Goal: Information Seeking & Learning: Compare options

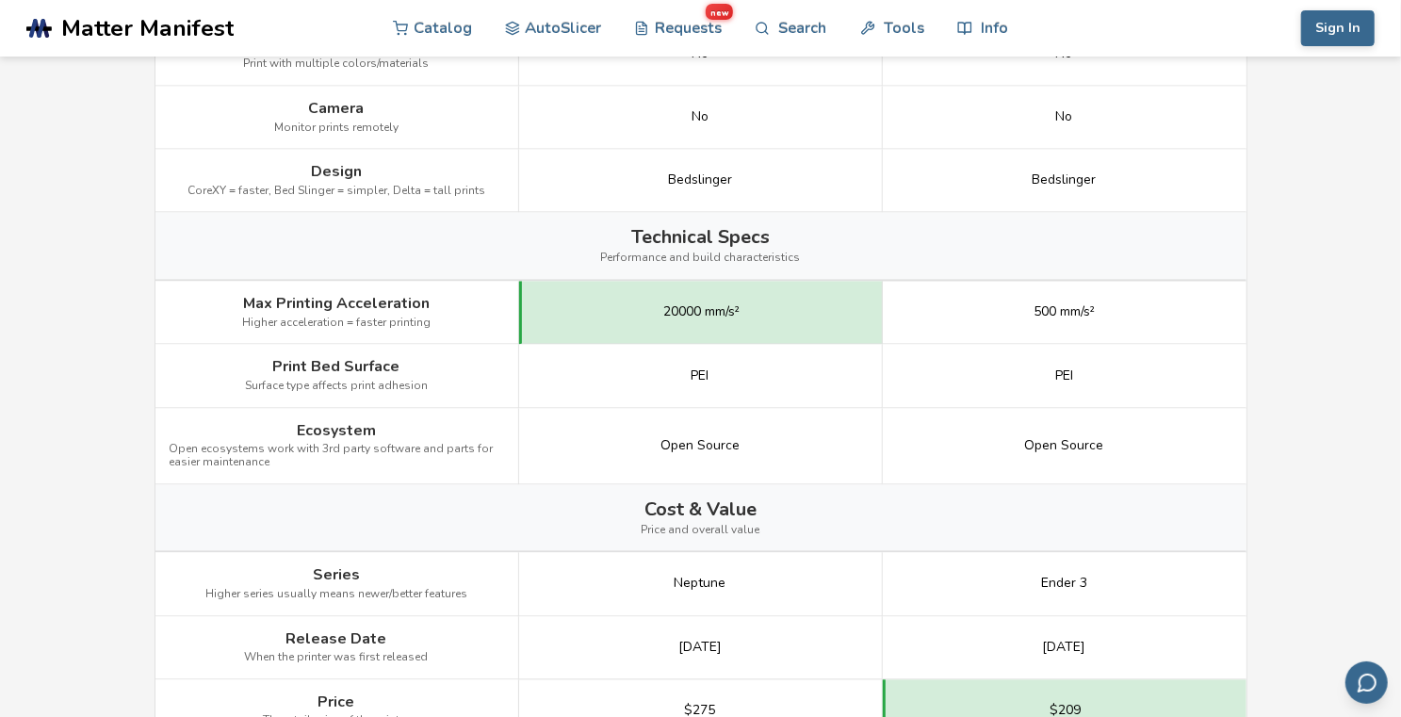
scroll to position [2136, 0]
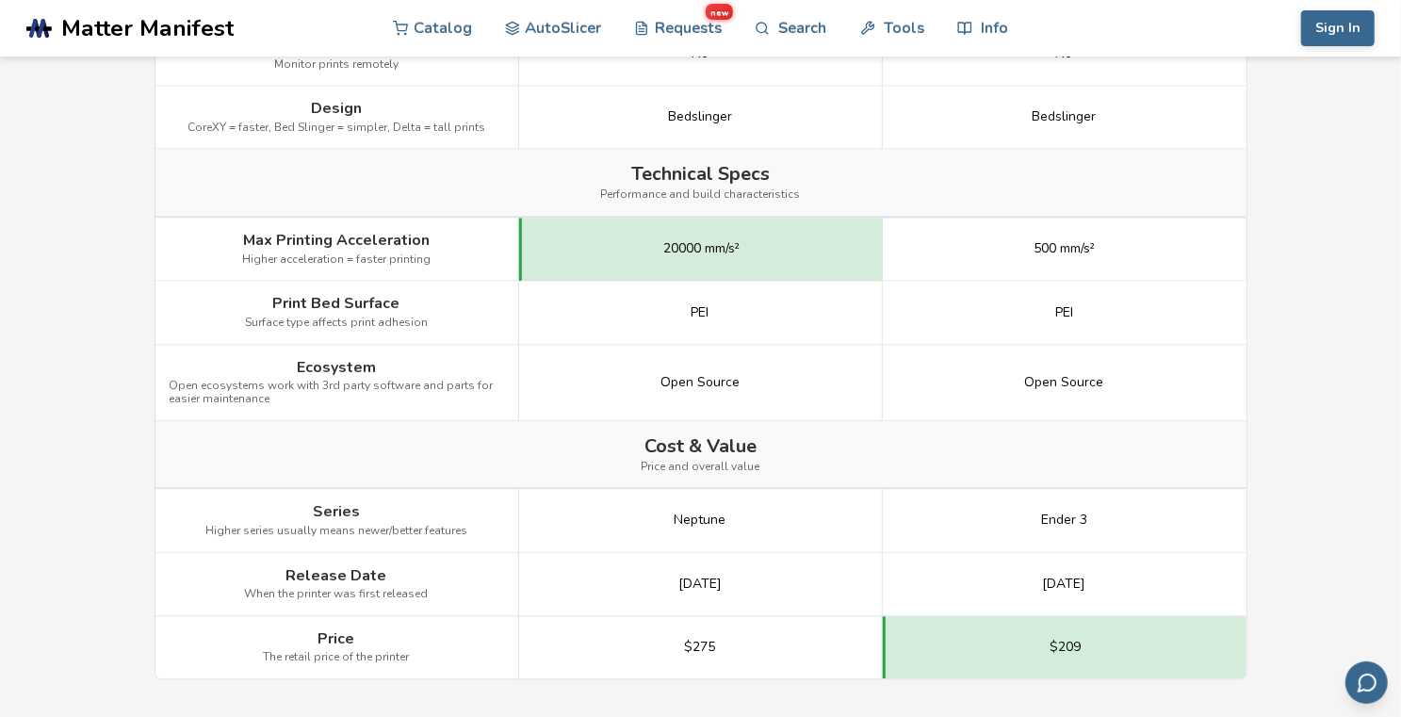
drag, startPoint x: 1119, startPoint y: 577, endPoint x: 1015, endPoint y: 581, distance: 103.7
click at [1015, 581] on div "[DATE]" at bounding box center [1065, 584] width 364 height 63
click at [1043, 581] on span "[DATE]" at bounding box center [1064, 584] width 43 height 15
drag, startPoint x: 729, startPoint y: 578, endPoint x: 643, endPoint y: 580, distance: 86.7
click at [643, 580] on div "[DATE]" at bounding box center [701, 584] width 364 height 63
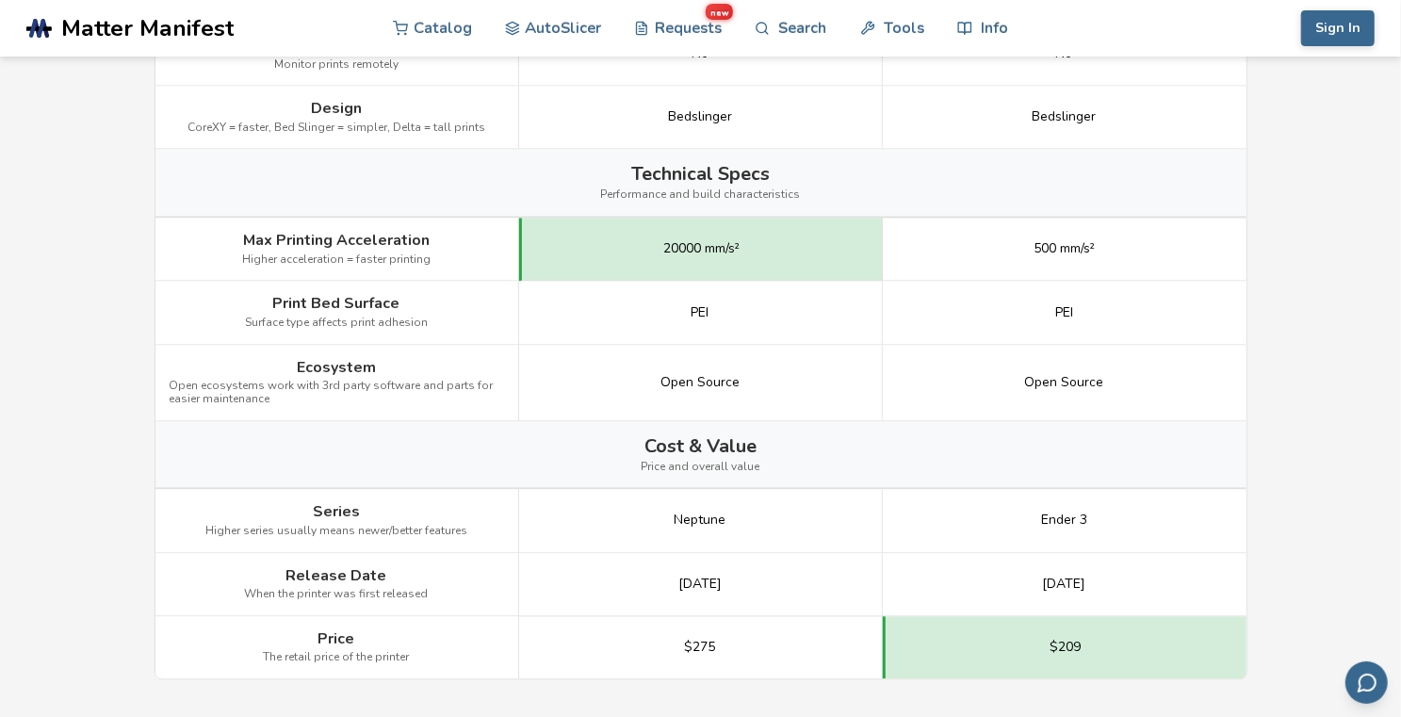
click at [645, 579] on div "[DATE]" at bounding box center [701, 584] width 364 height 63
click at [846, 583] on div "[DATE]" at bounding box center [701, 584] width 364 height 63
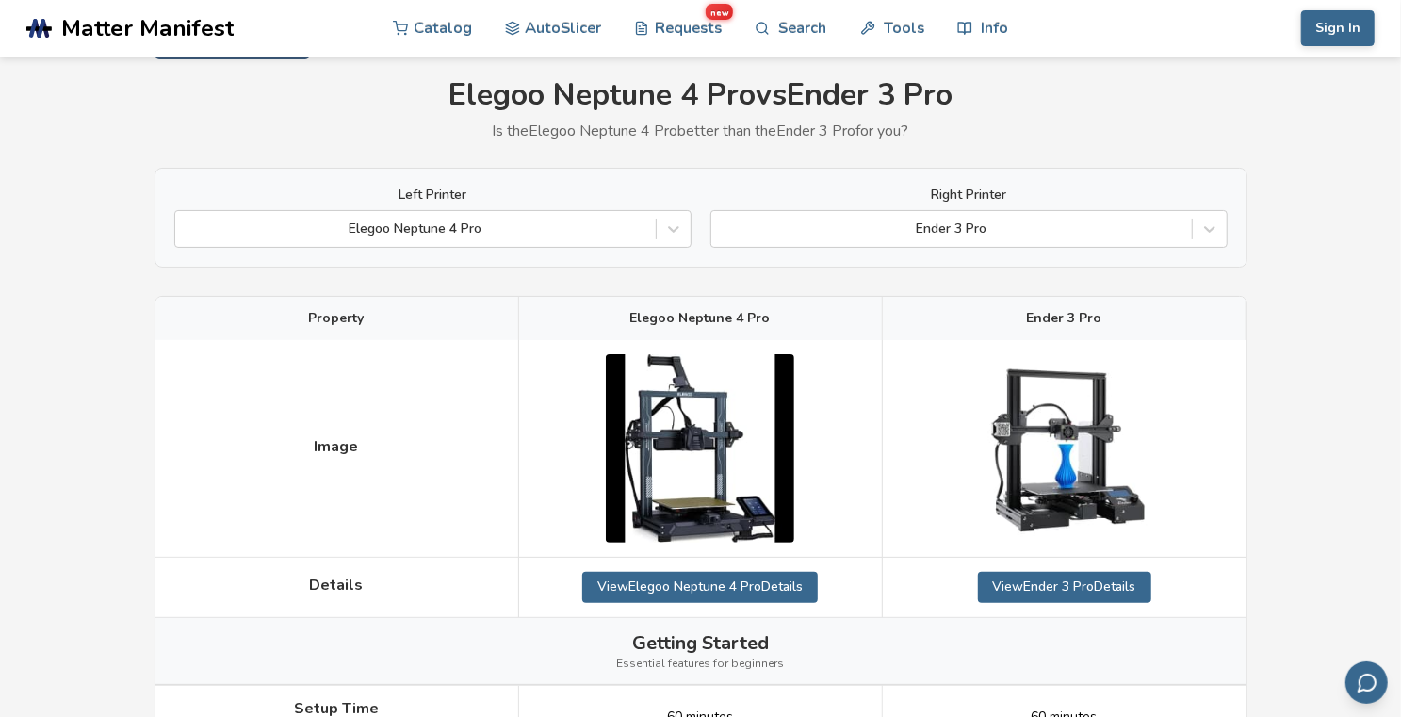
scroll to position [0, 0]
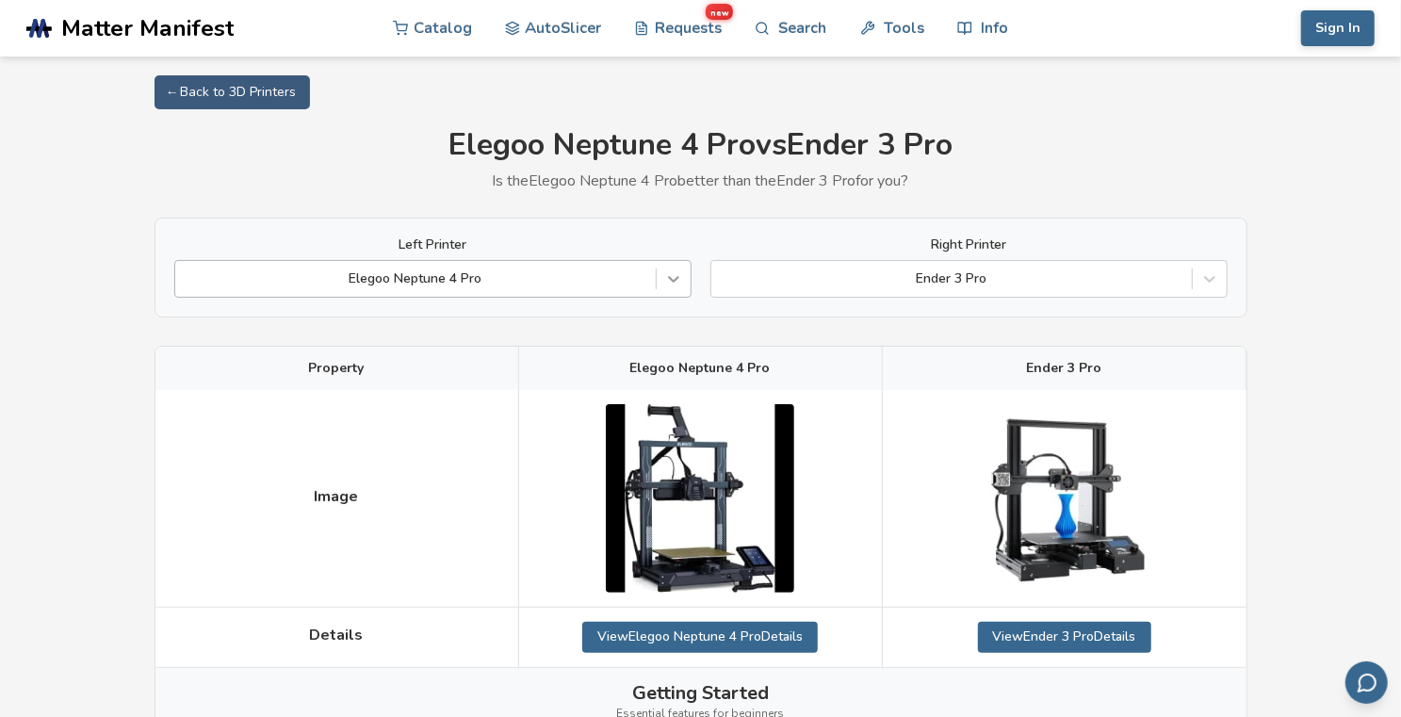
click at [675, 282] on icon at bounding box center [673, 280] width 11 height 7
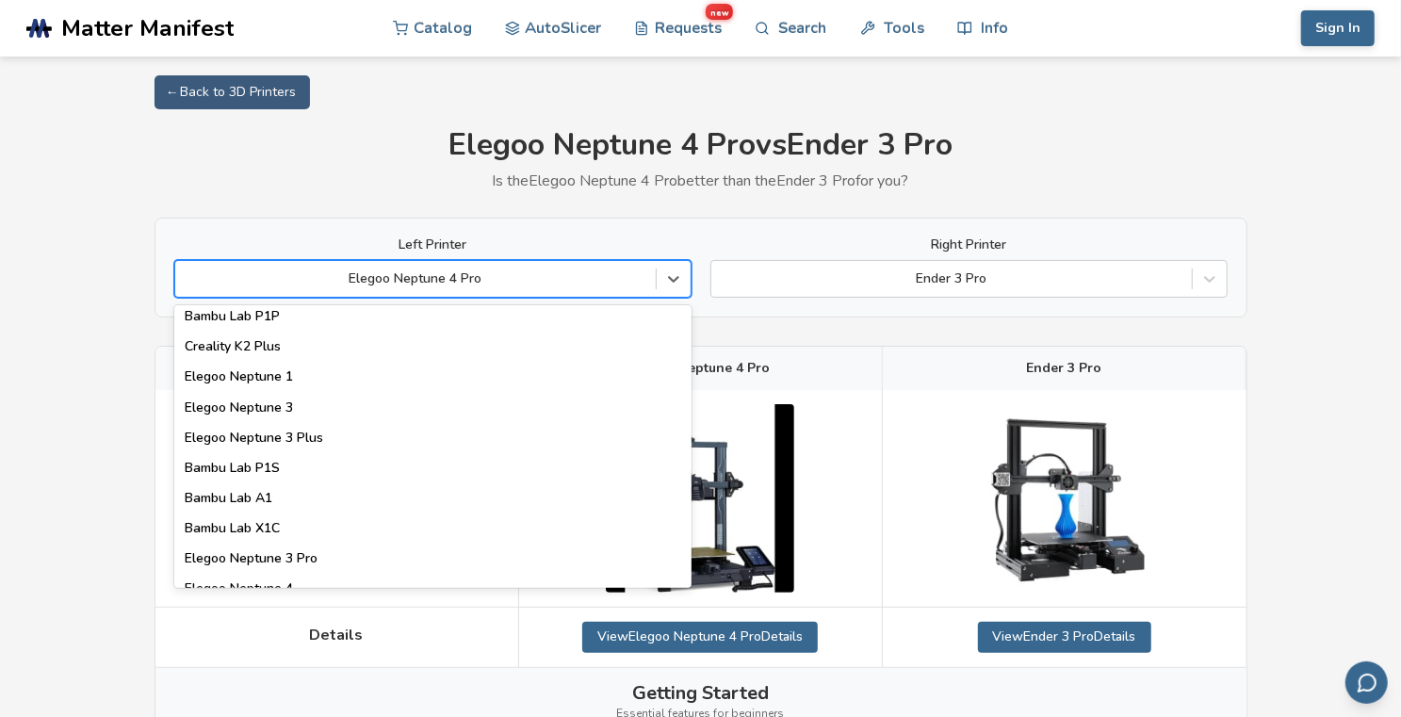
scroll to position [1353, 0]
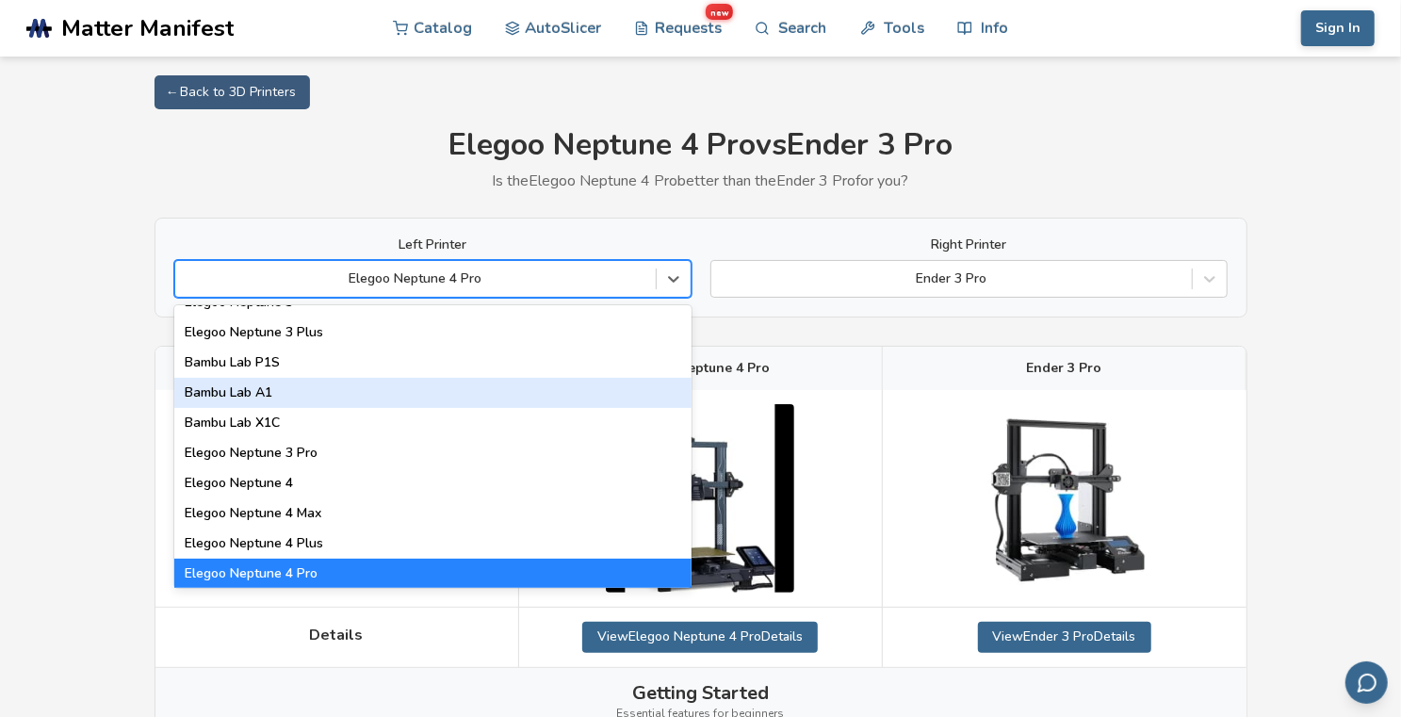
click at [258, 391] on div "Bambu Lab A1" at bounding box center [432, 393] width 517 height 30
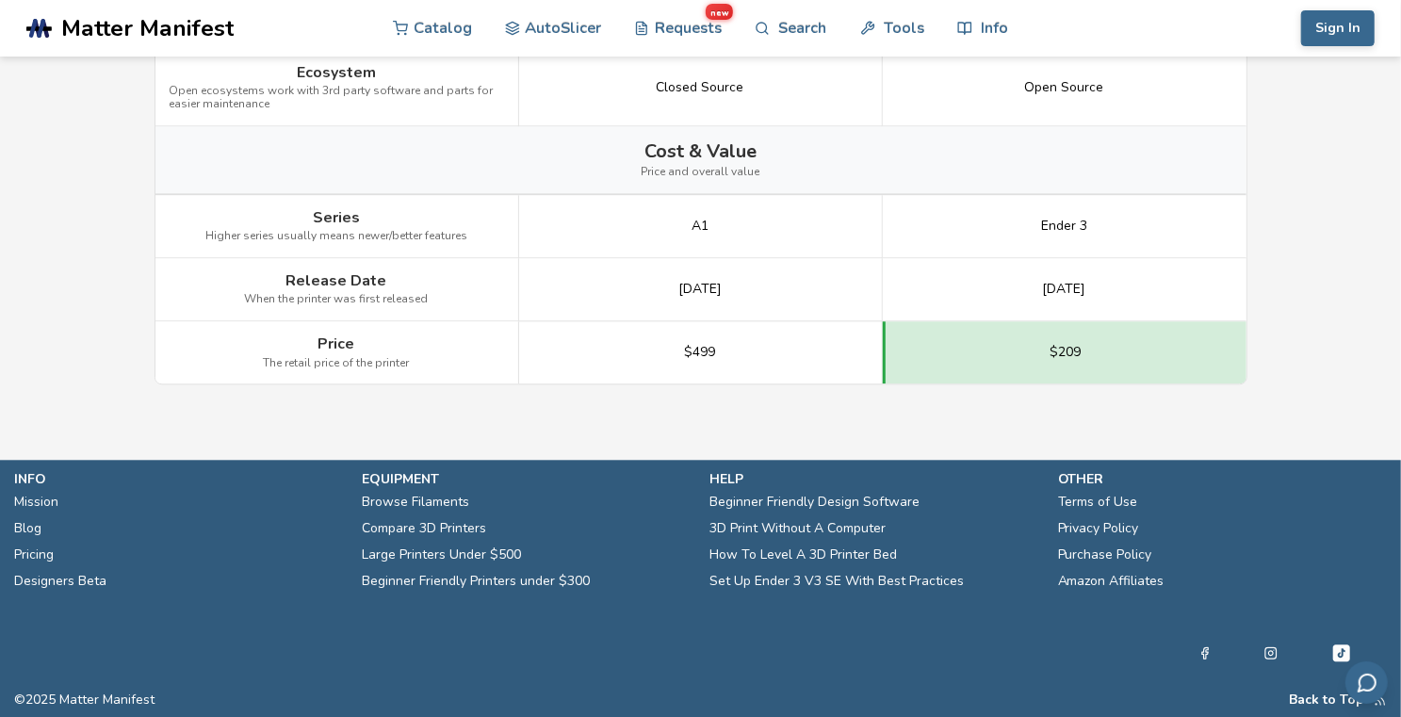
scroll to position [2564, 0]
